Goal: Task Accomplishment & Management: Manage account settings

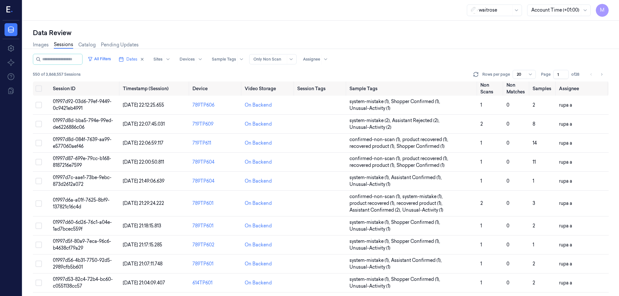
click at [147, 62] on button "Dates" at bounding box center [131, 59] width 31 height 10
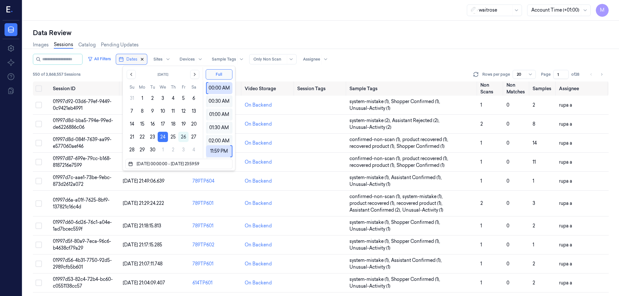
click at [144, 59] on icon "button" at bounding box center [142, 59] width 5 height 5
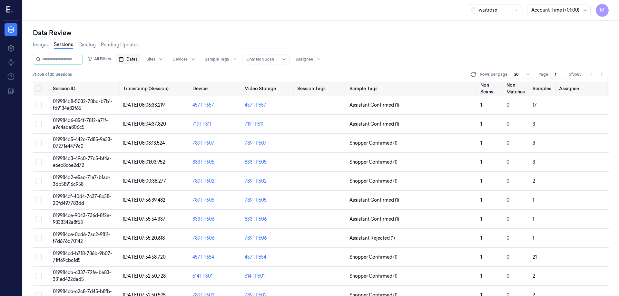
click at [170, 38] on div "Images Sessions Catalog Pending Updates" at bounding box center [320, 45] width 575 height 16
click at [137, 59] on span "Dates" at bounding box center [131, 59] width 11 height 6
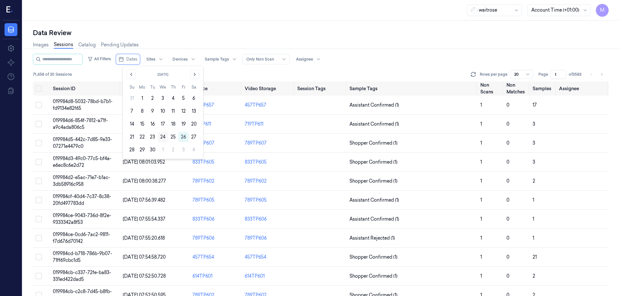
click at [165, 136] on button "24" at bounding box center [163, 137] width 10 height 10
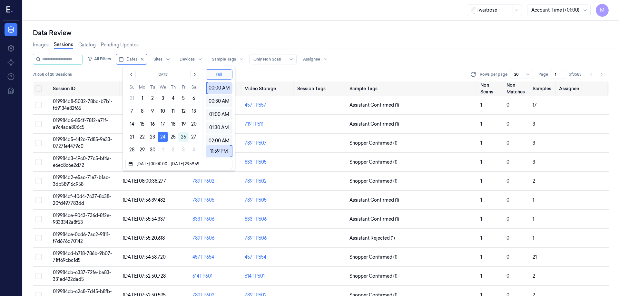
click at [191, 30] on div "Data Review" at bounding box center [320, 32] width 575 height 9
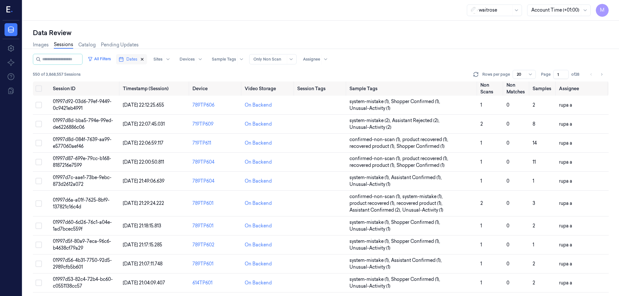
click at [144, 61] on icon "button" at bounding box center [142, 59] width 5 height 5
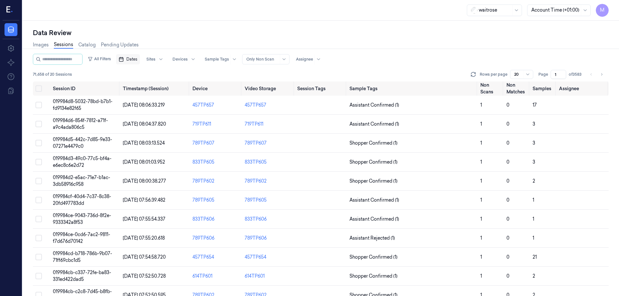
click at [137, 56] on span "Dates" at bounding box center [131, 59] width 11 height 6
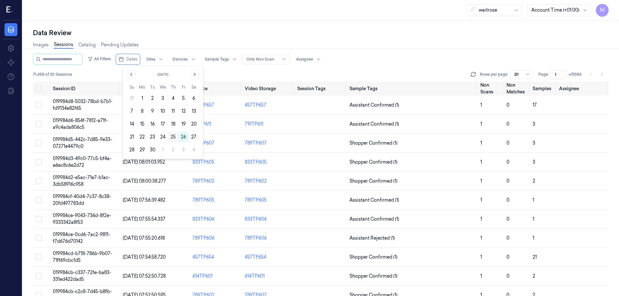
click at [174, 135] on button "25" at bounding box center [173, 137] width 10 height 10
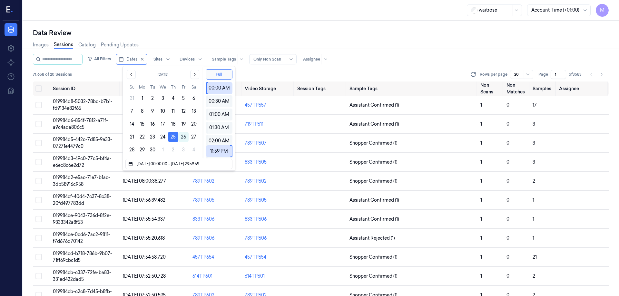
click at [207, 33] on div "Data Review" at bounding box center [320, 32] width 575 height 9
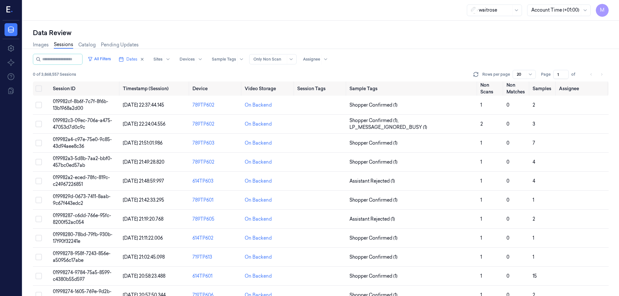
click at [604, 10] on span "M" at bounding box center [601, 10] width 13 height 13
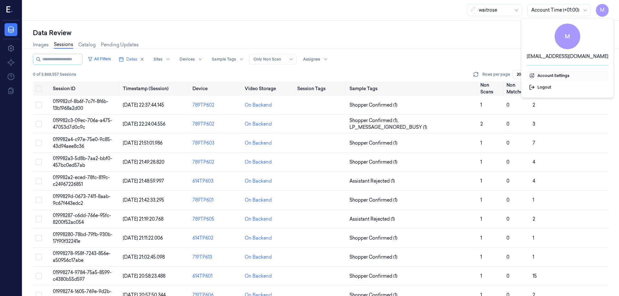
click at [546, 74] on span "Account Settings" at bounding box center [567, 76] width 77 height 6
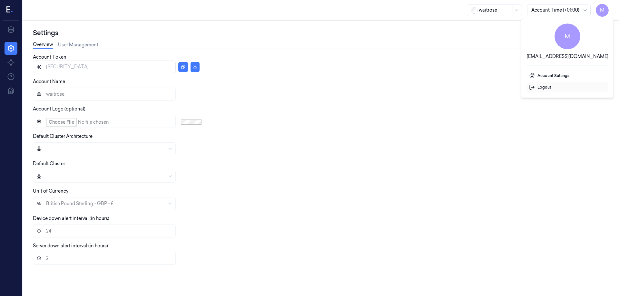
click at [550, 87] on span "Logout" at bounding box center [567, 87] width 77 height 6
